Goal: Information Seeking & Learning: Learn about a topic

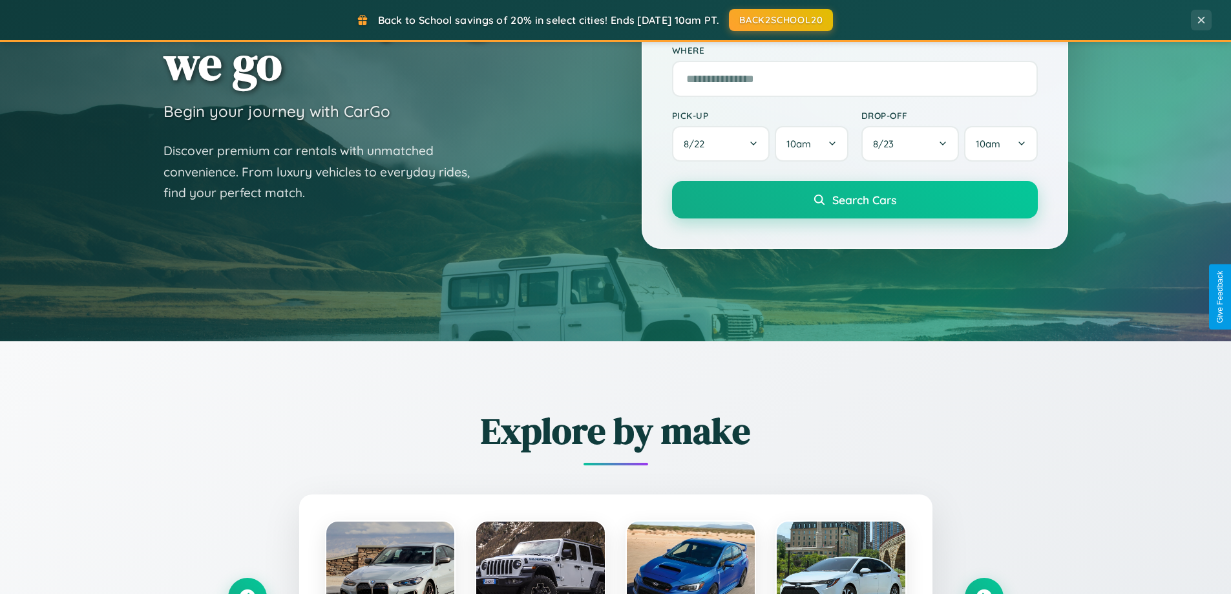
scroll to position [557, 0]
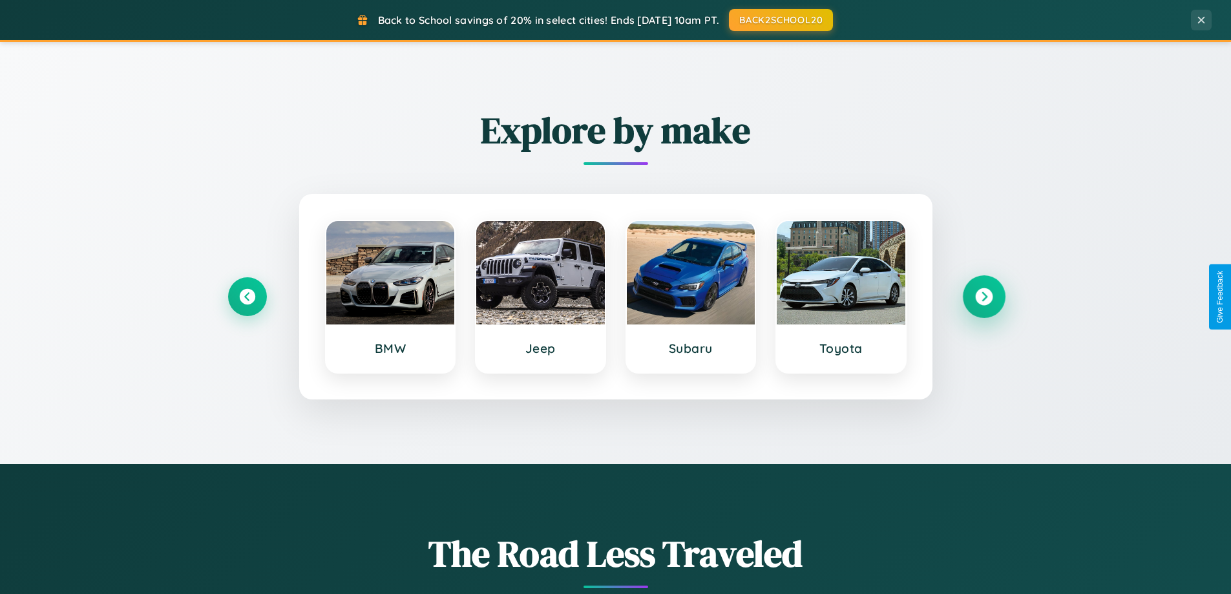
click at [983, 297] on icon at bounding box center [983, 296] width 17 height 17
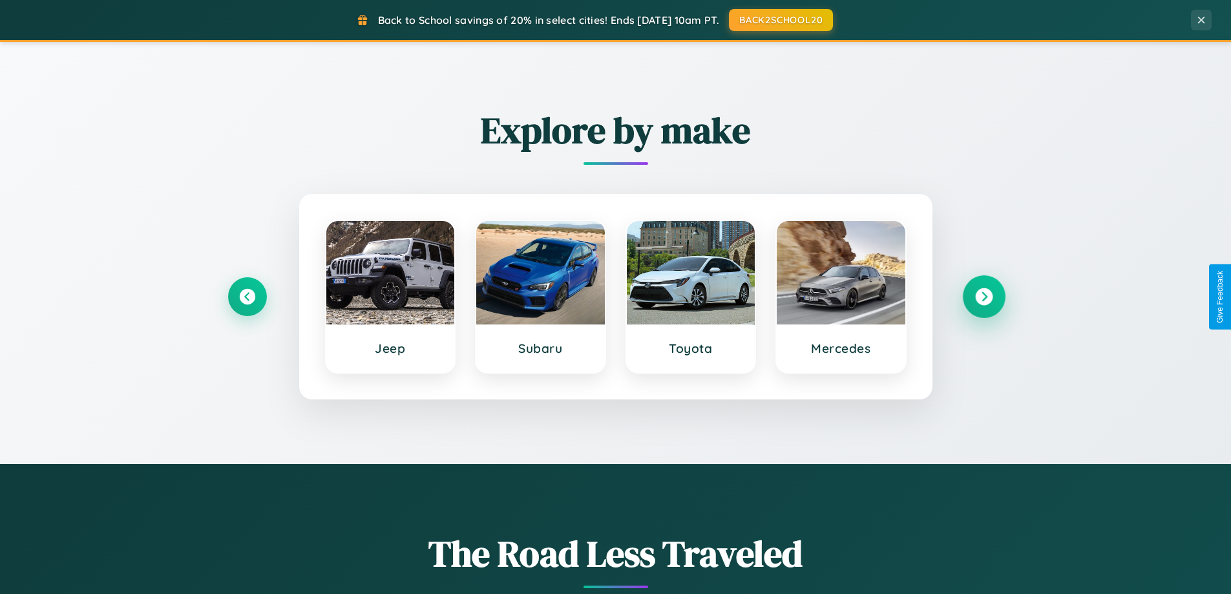
click at [983, 297] on icon at bounding box center [983, 296] width 17 height 17
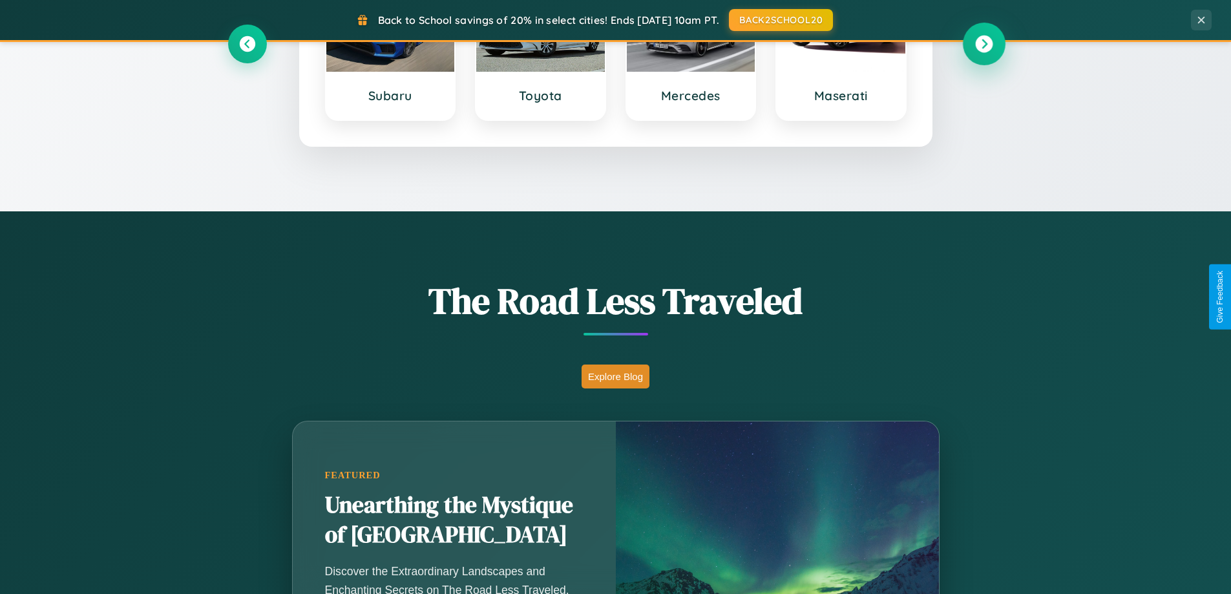
scroll to position [889, 0]
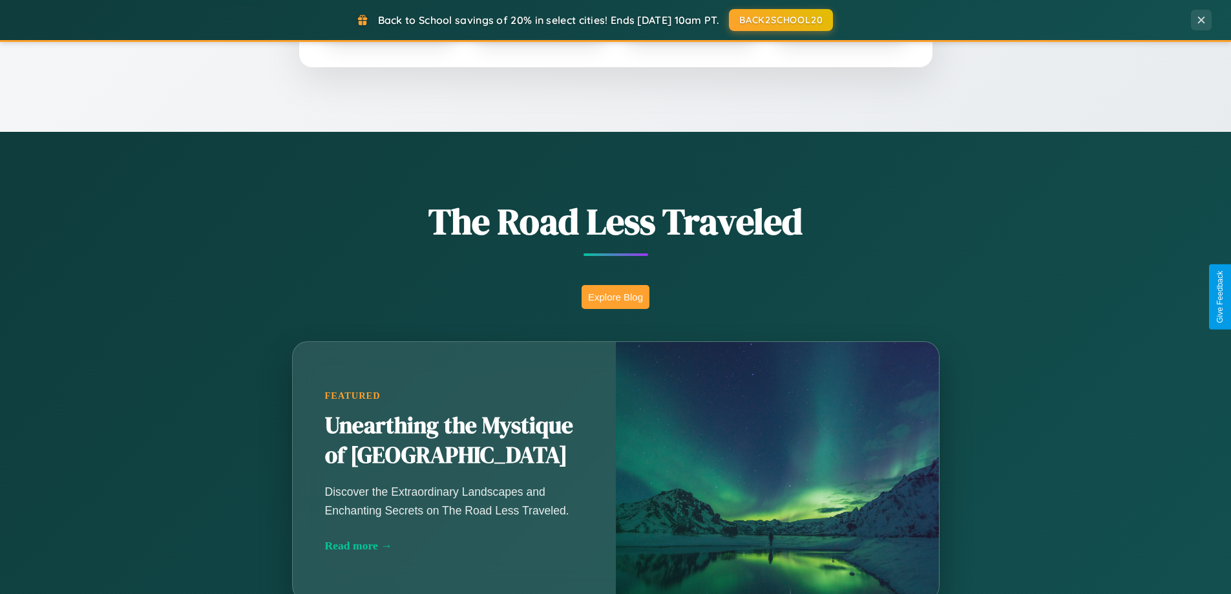
click at [615, 297] on button "Explore Blog" at bounding box center [616, 297] width 68 height 24
